Goal: Information Seeking & Learning: Check status

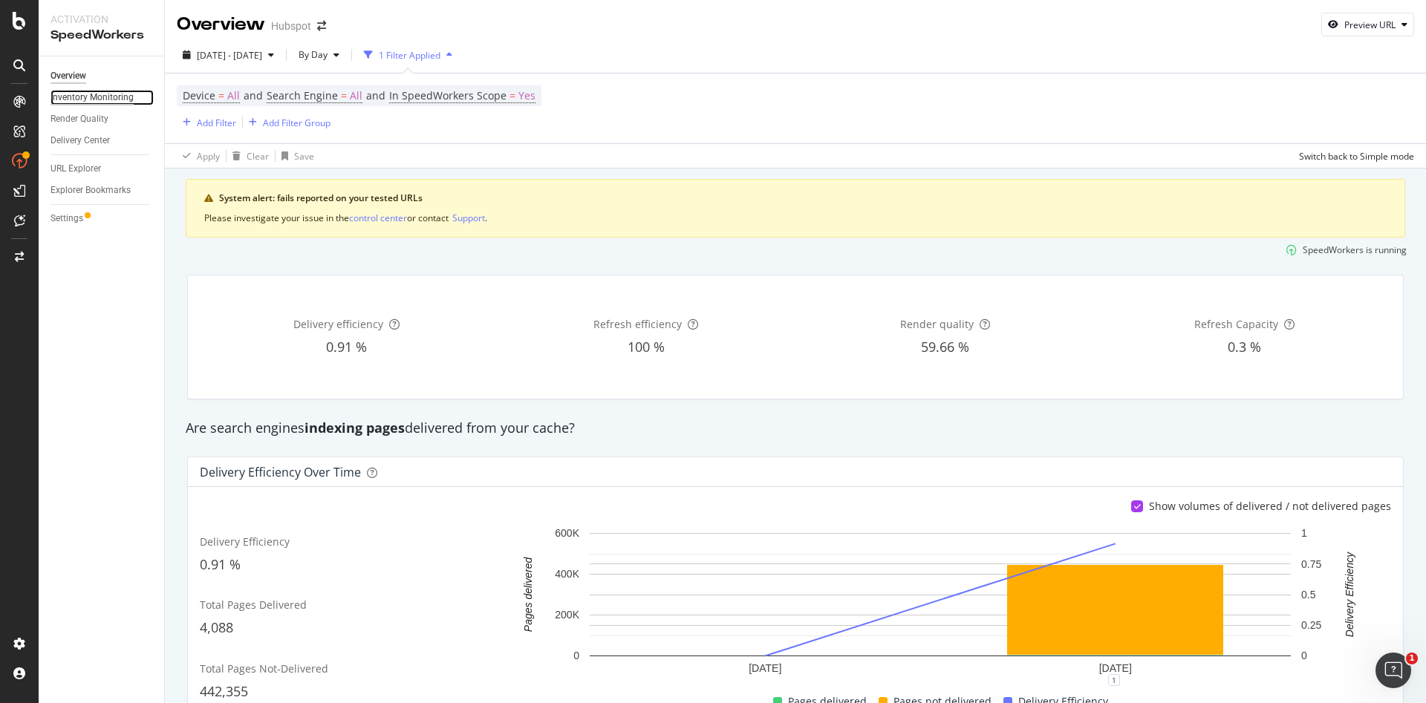
click at [85, 97] on div "Inventory Monitoring" at bounding box center [91, 98] width 83 height 16
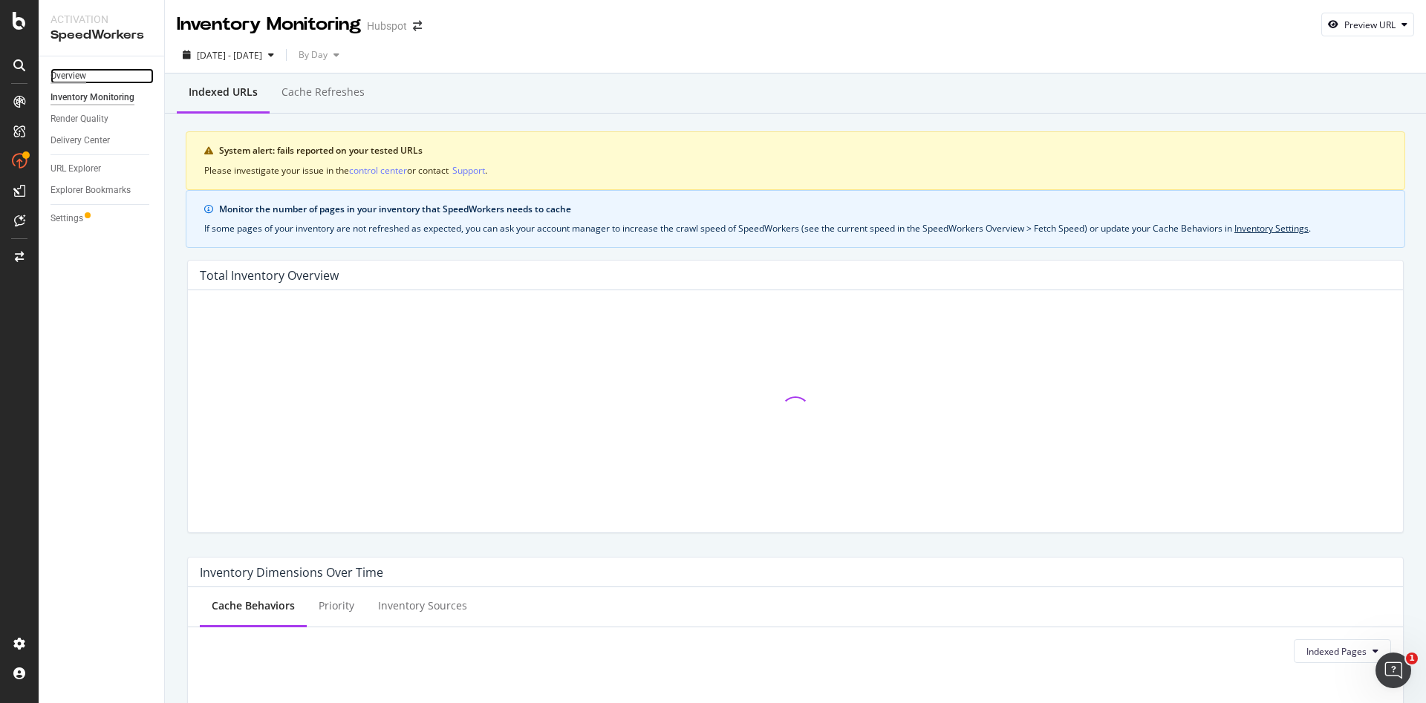
click at [71, 81] on div "Overview" at bounding box center [68, 76] width 36 height 16
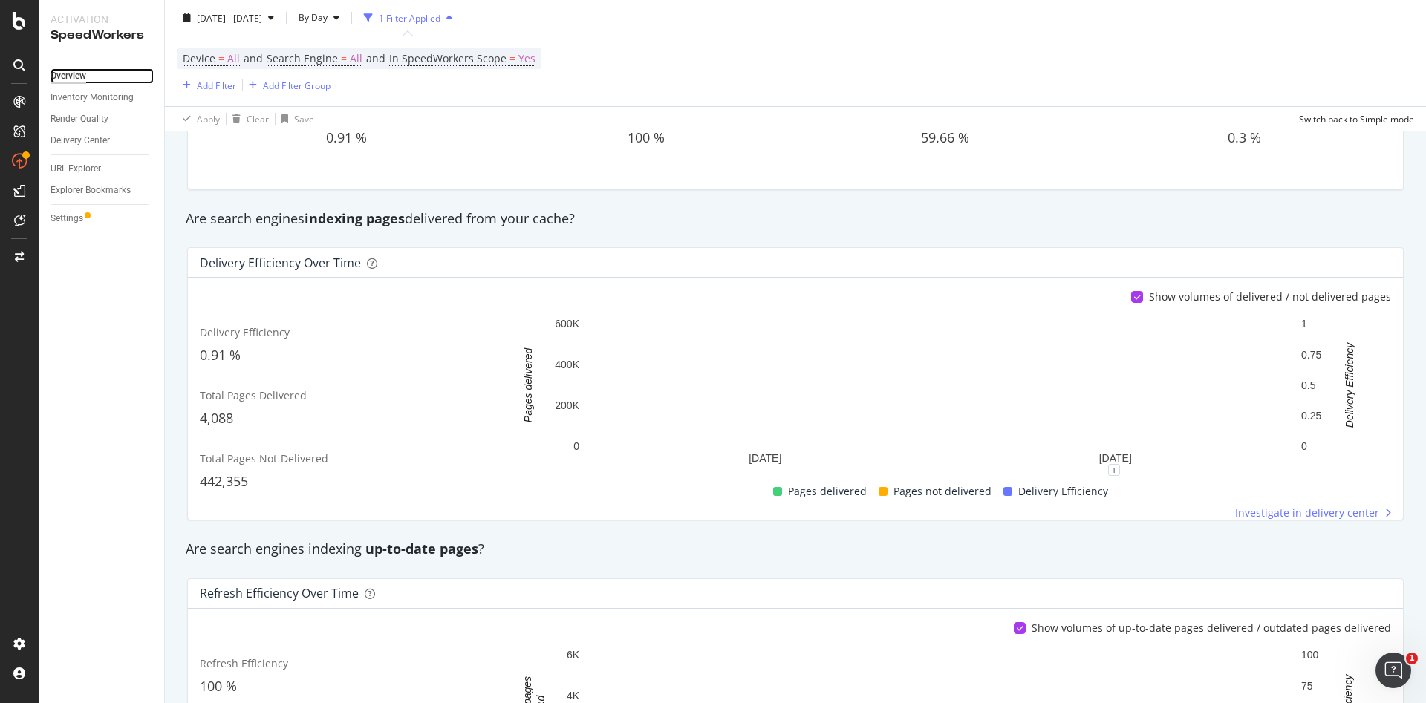
scroll to position [213, 0]
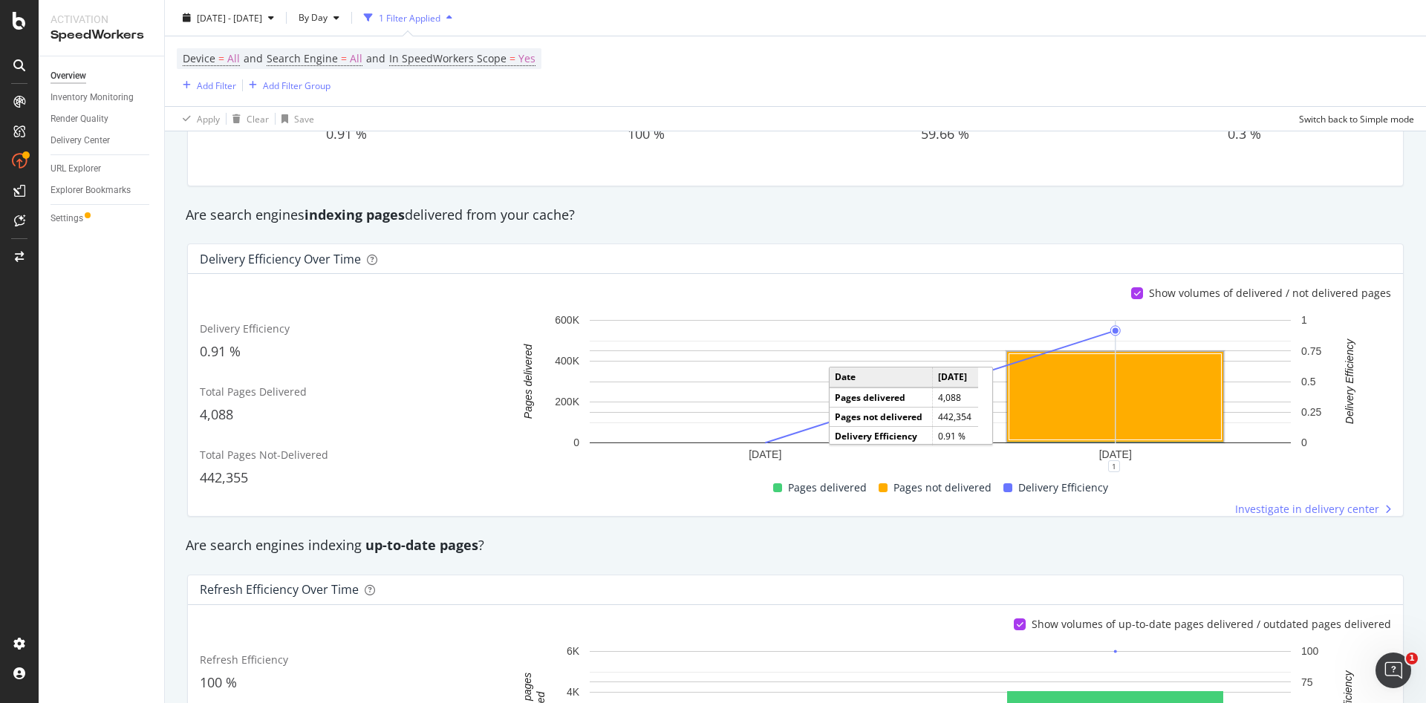
click at [950, 414] on rect "A chart." at bounding box center [1115, 397] width 212 height 86
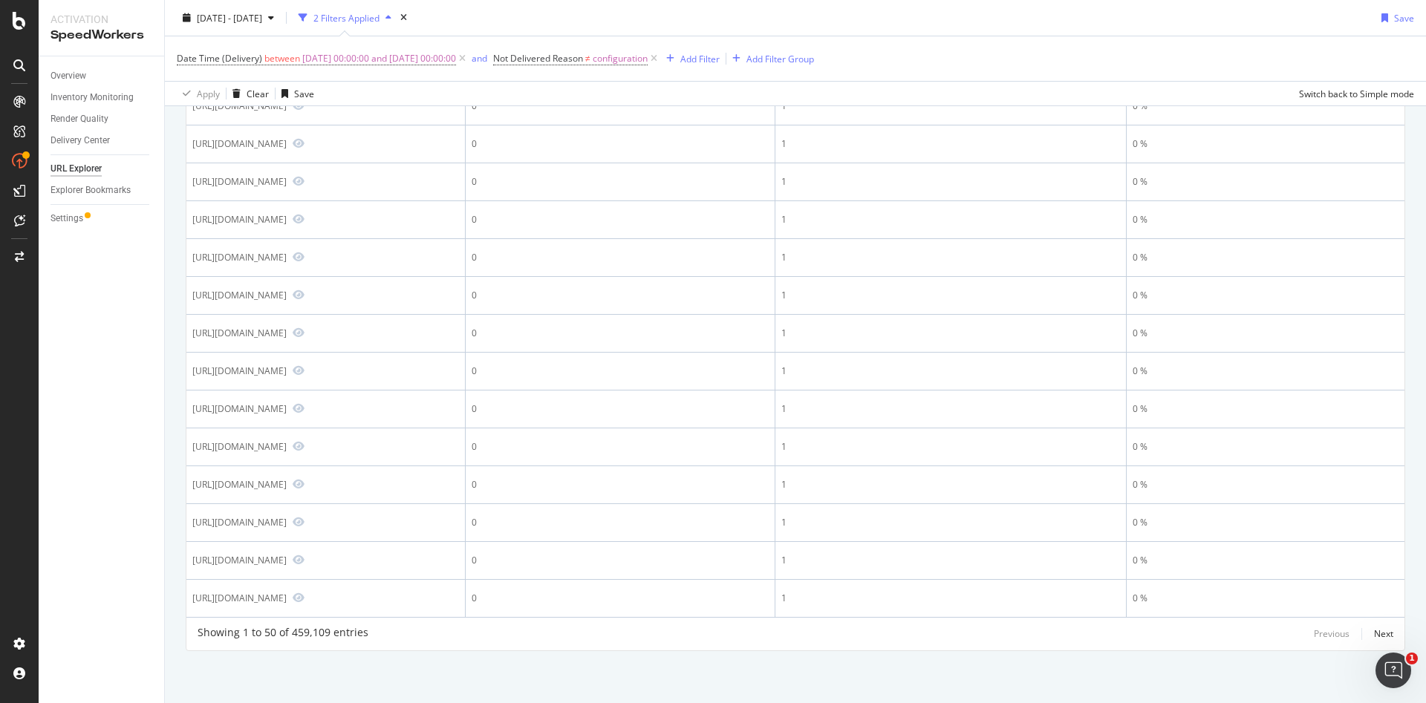
scroll to position [2954, 0]
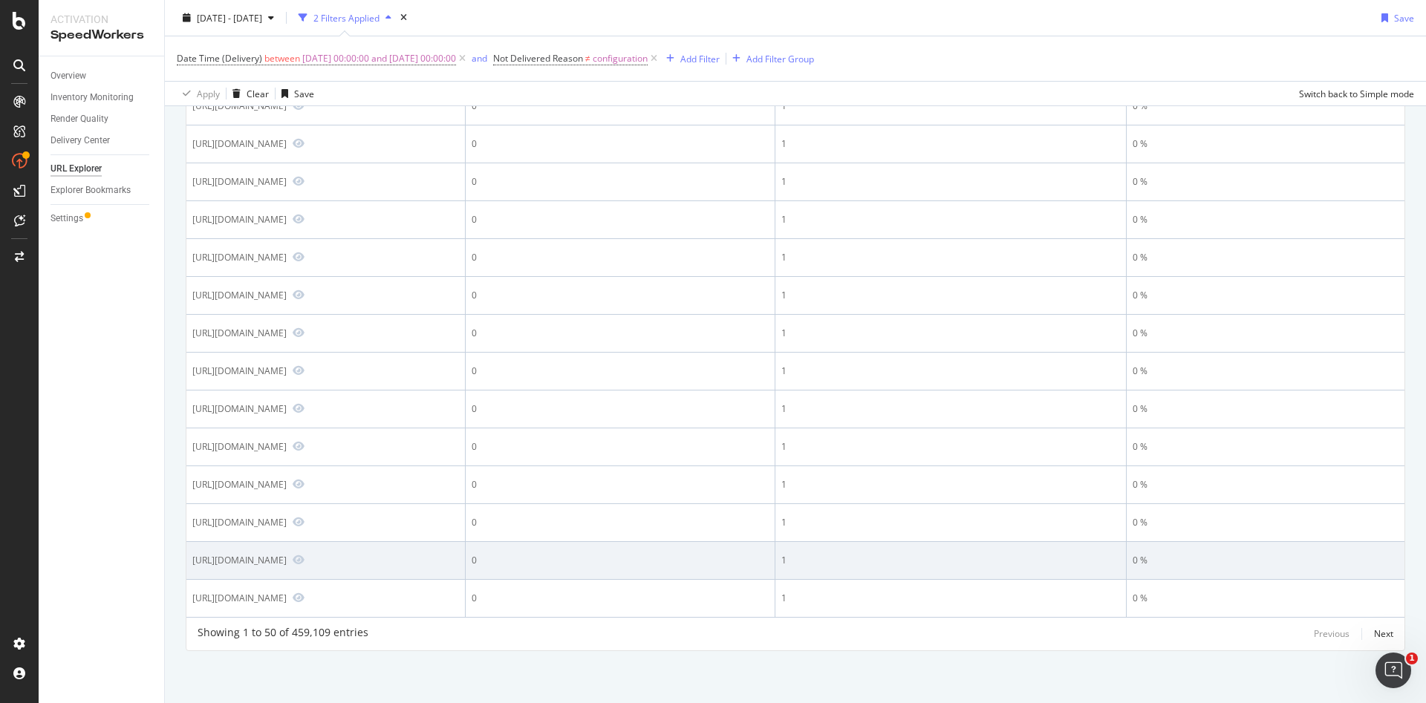
click at [287, 468] on div "https://offers.hubspot.com/cs/ci/?pg=9da61c48-4df3-495b-b584-a18d6d898a8a&pid=5…" at bounding box center [239, 560] width 94 height 13
copy div "https://offers.hubspot.com/cs/ci/?pg=9da61c48-4df3-495b-b584-a18d6d898a8a&pid=5…"
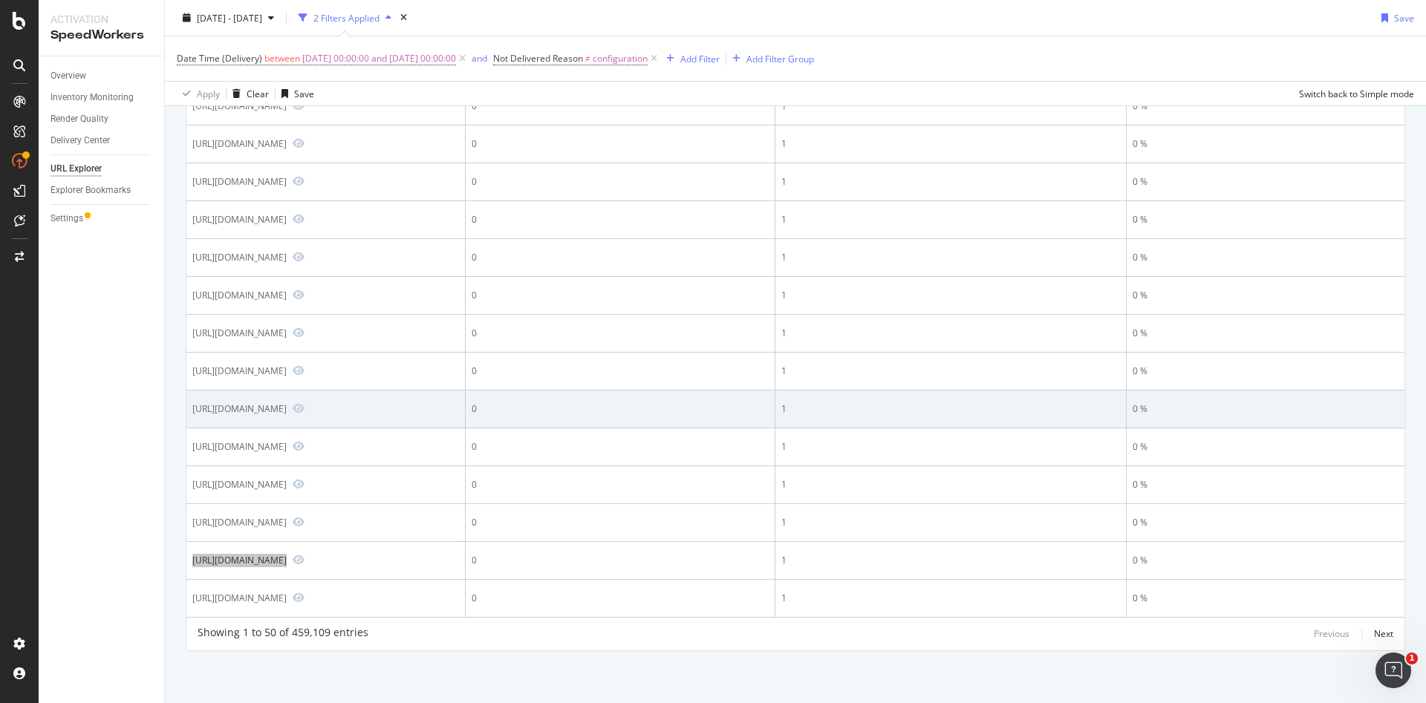
scroll to position [2250, 0]
